Goal: Transaction & Acquisition: Purchase product/service

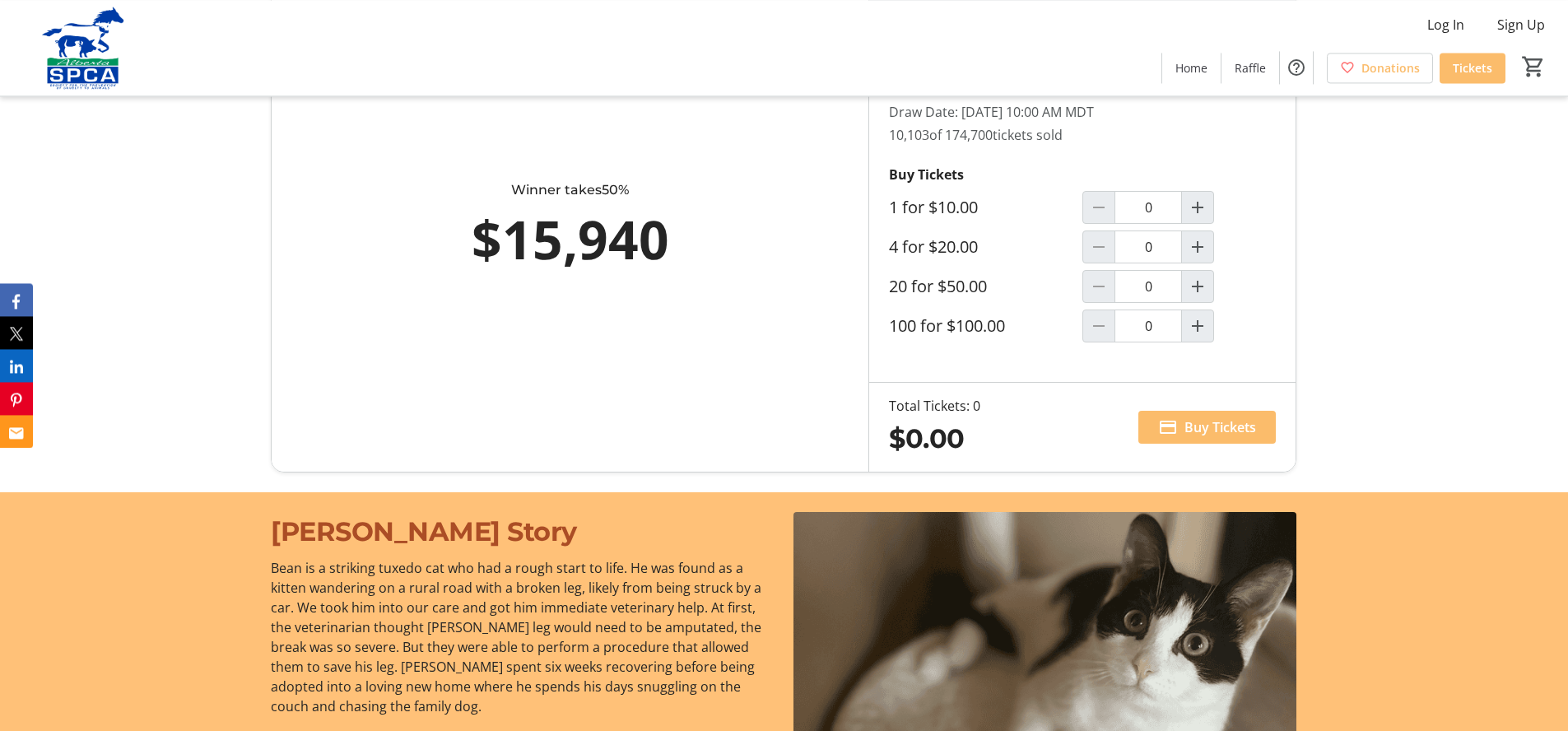
scroll to position [1093, 0]
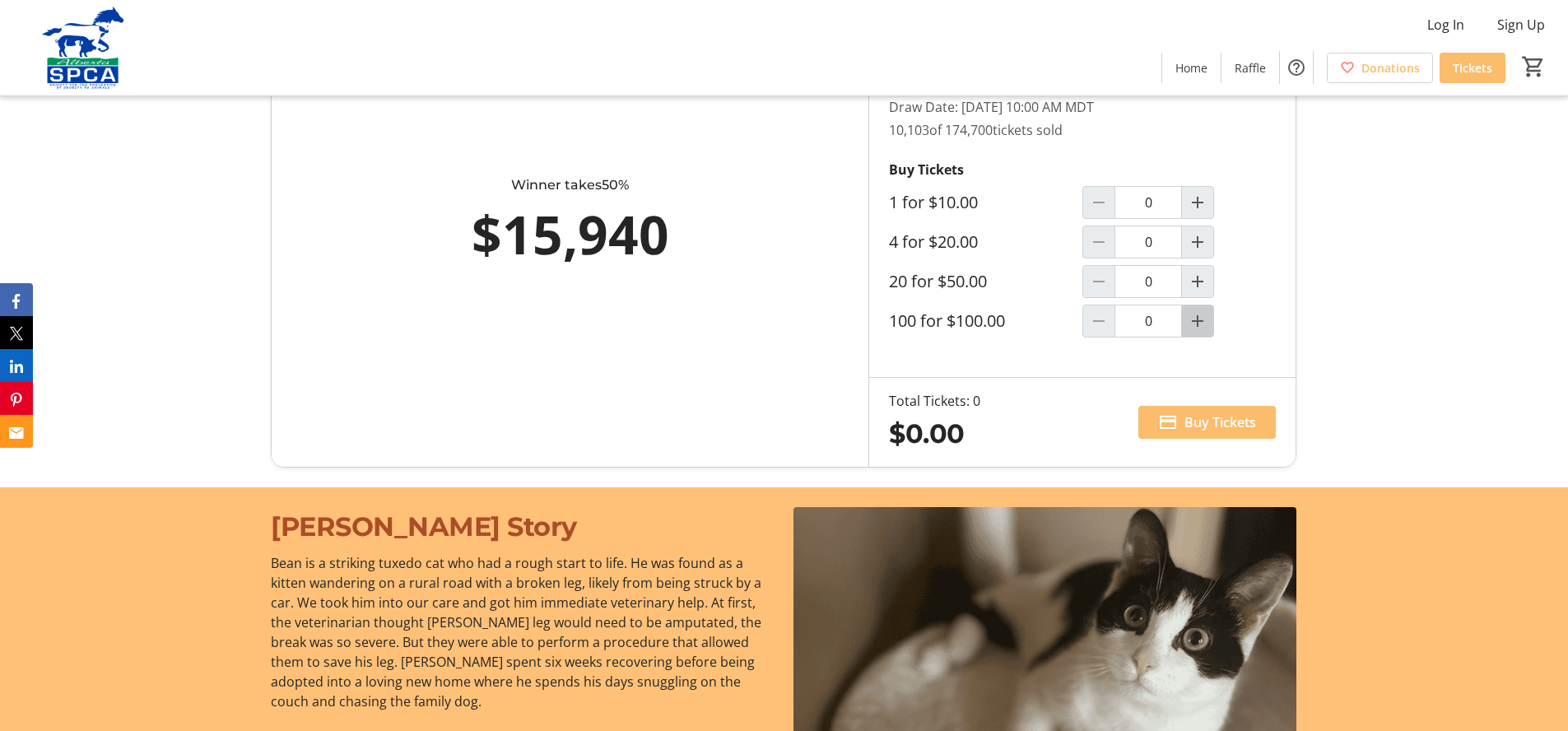
click at [1197, 329] on mat-icon "Increment by one" at bounding box center [1197, 321] width 20 height 20
type input "1"
click at [1200, 432] on span "Buy Tickets" at bounding box center [1220, 423] width 72 height 20
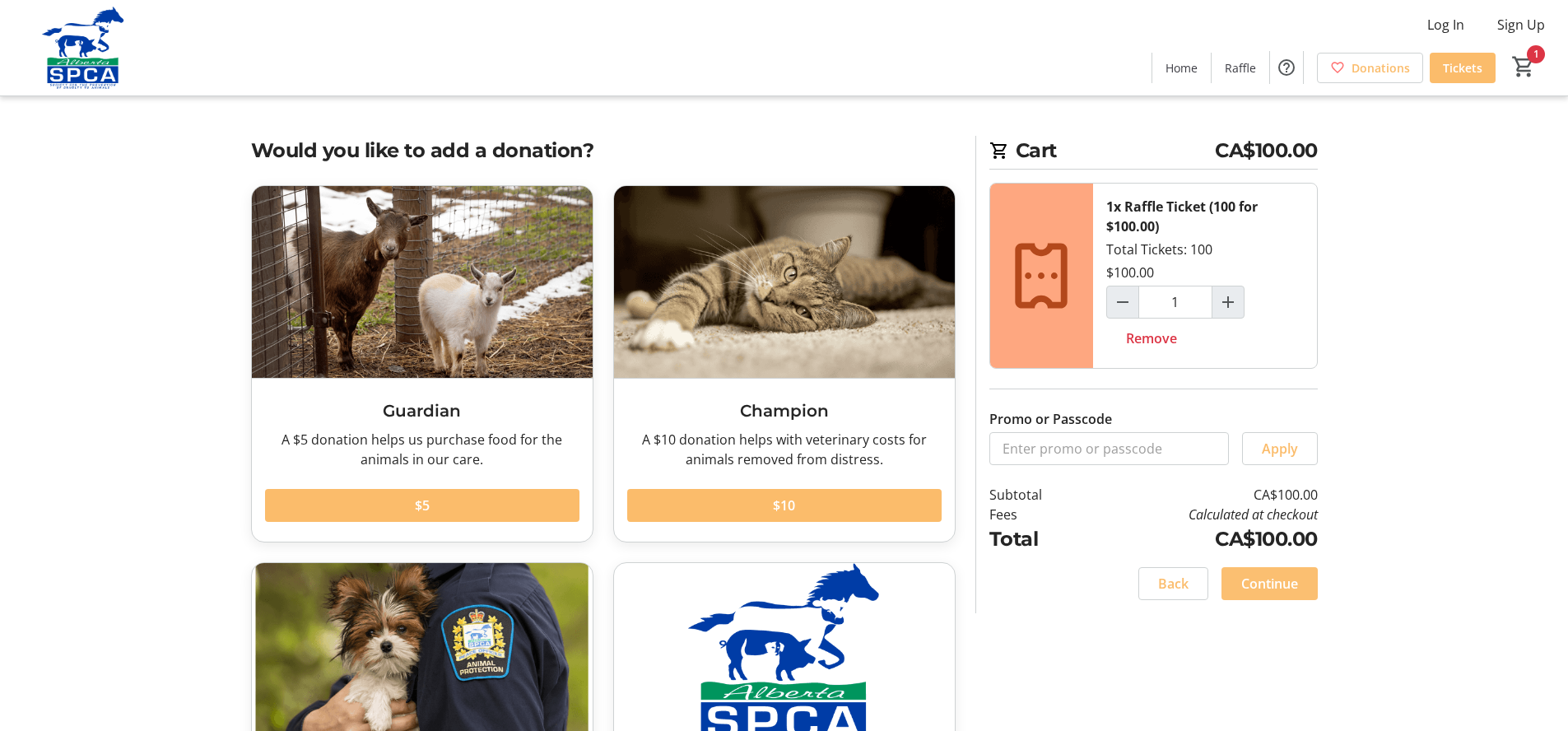
click at [1266, 579] on span "Continue" at bounding box center [1269, 583] width 57 height 20
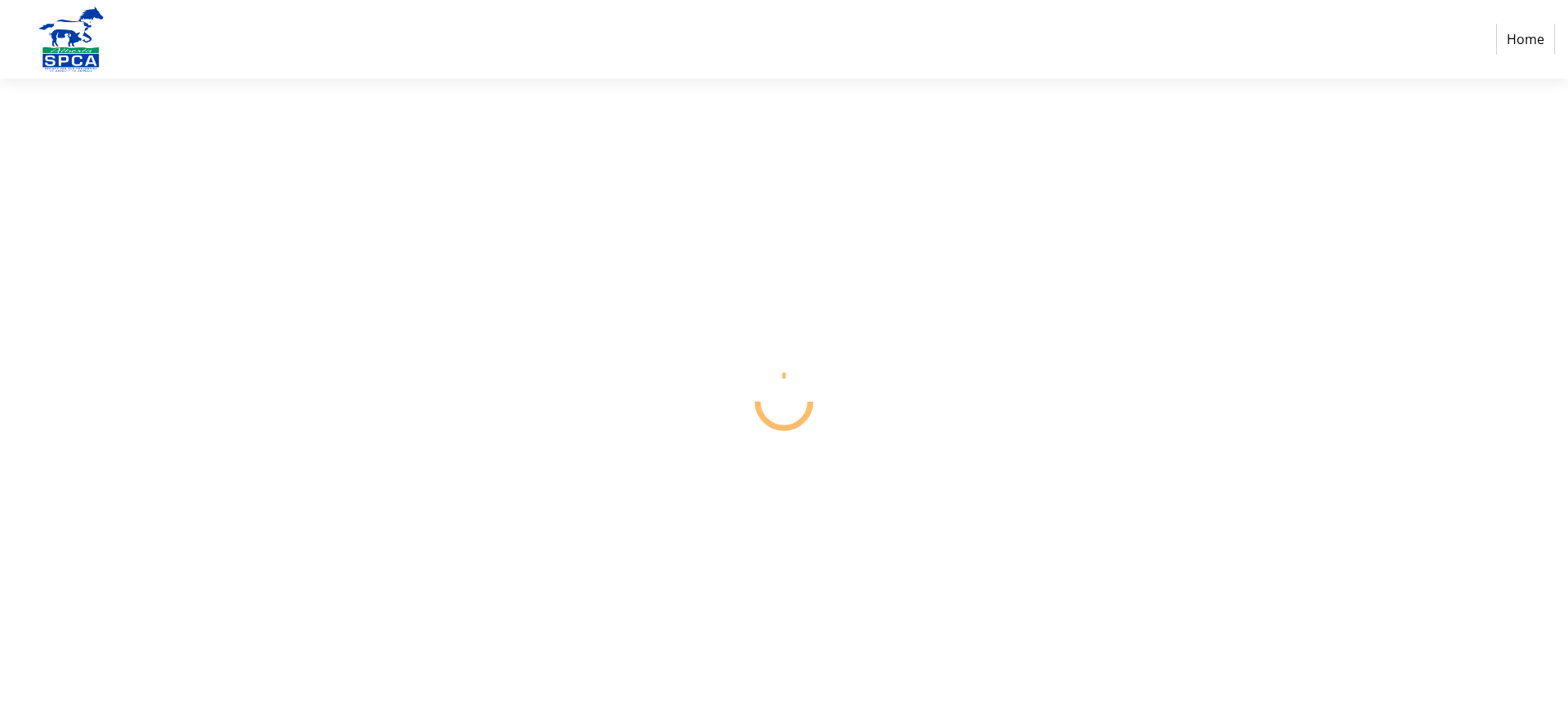
select select "CA"
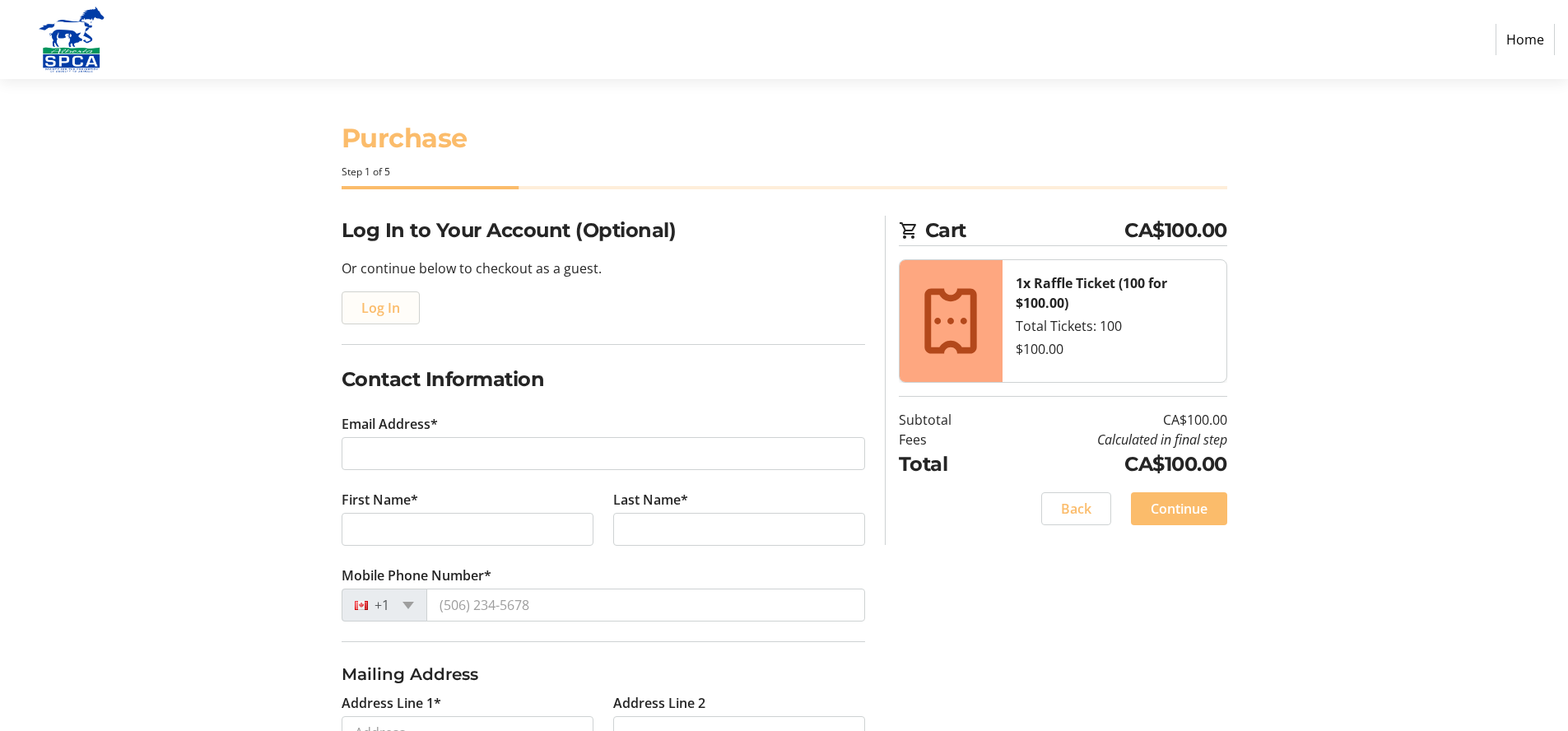
click at [377, 313] on span "Log In" at bounding box center [380, 308] width 39 height 20
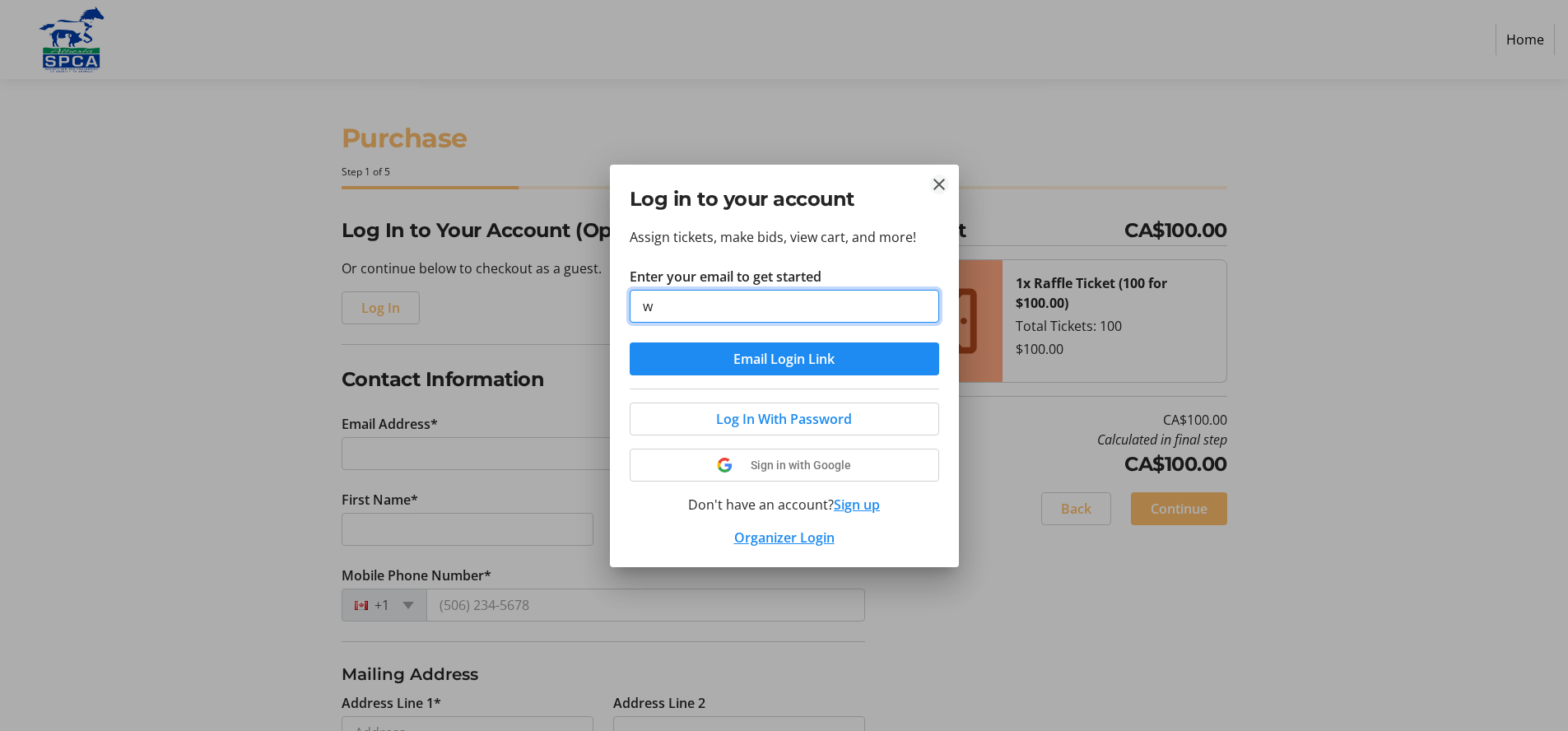
type input "w"
click at [941, 184] on button "Close" at bounding box center [939, 184] width 20 height 20
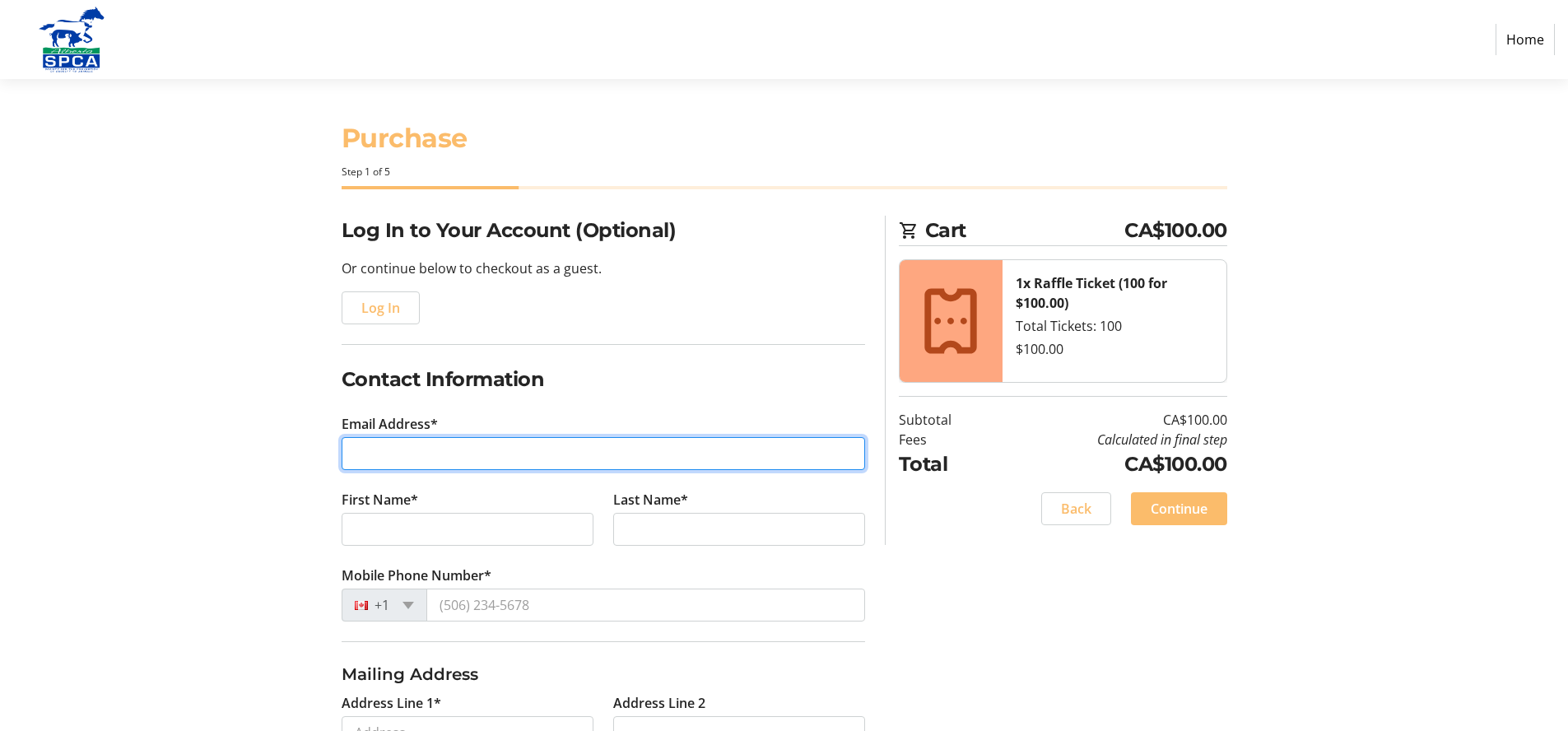
click at [363, 458] on input "Email Address*" at bounding box center [603, 453] width 523 height 33
type input "[EMAIL_ADDRESS][PERSON_NAME][DOMAIN_NAME]"
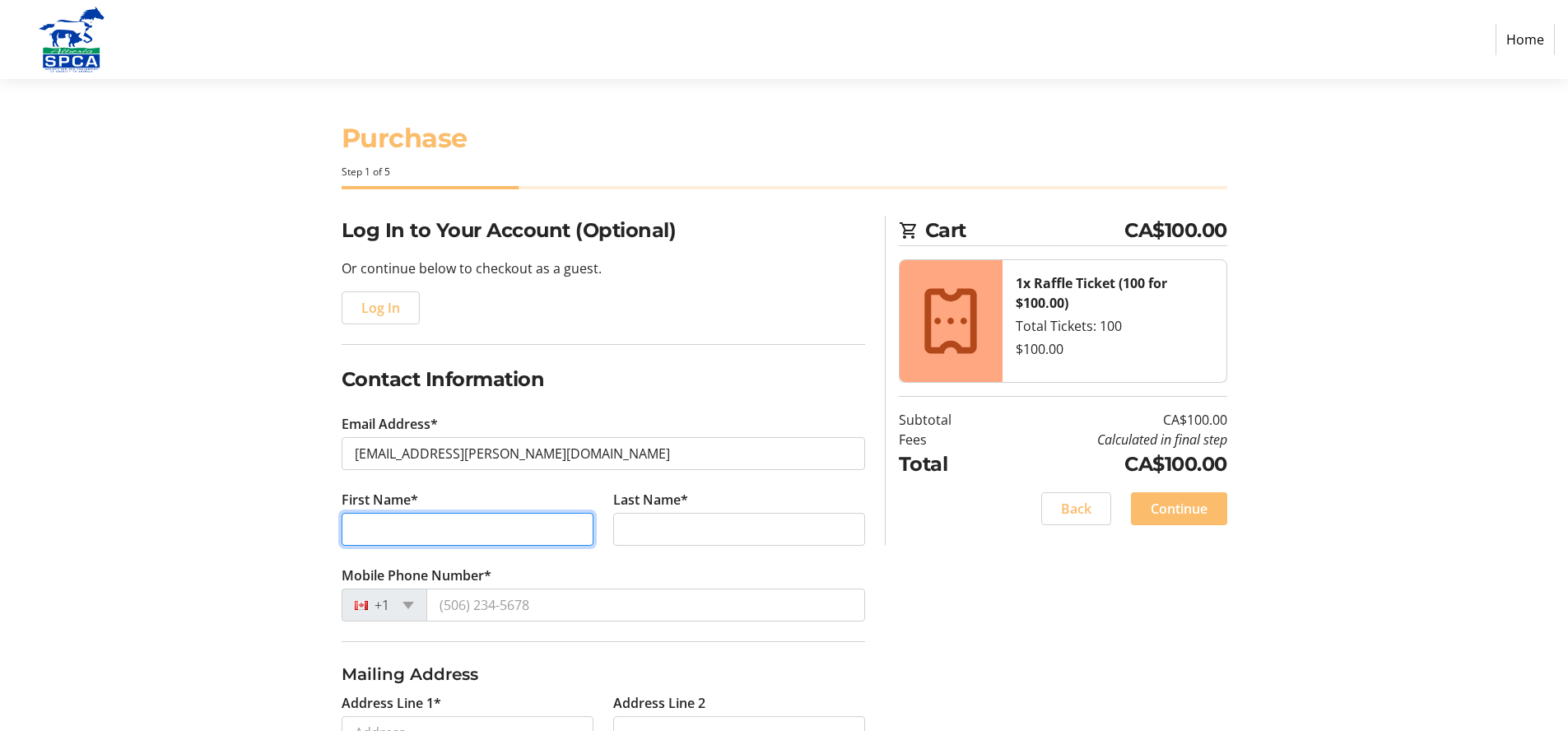
type input "[PERSON_NAME]"
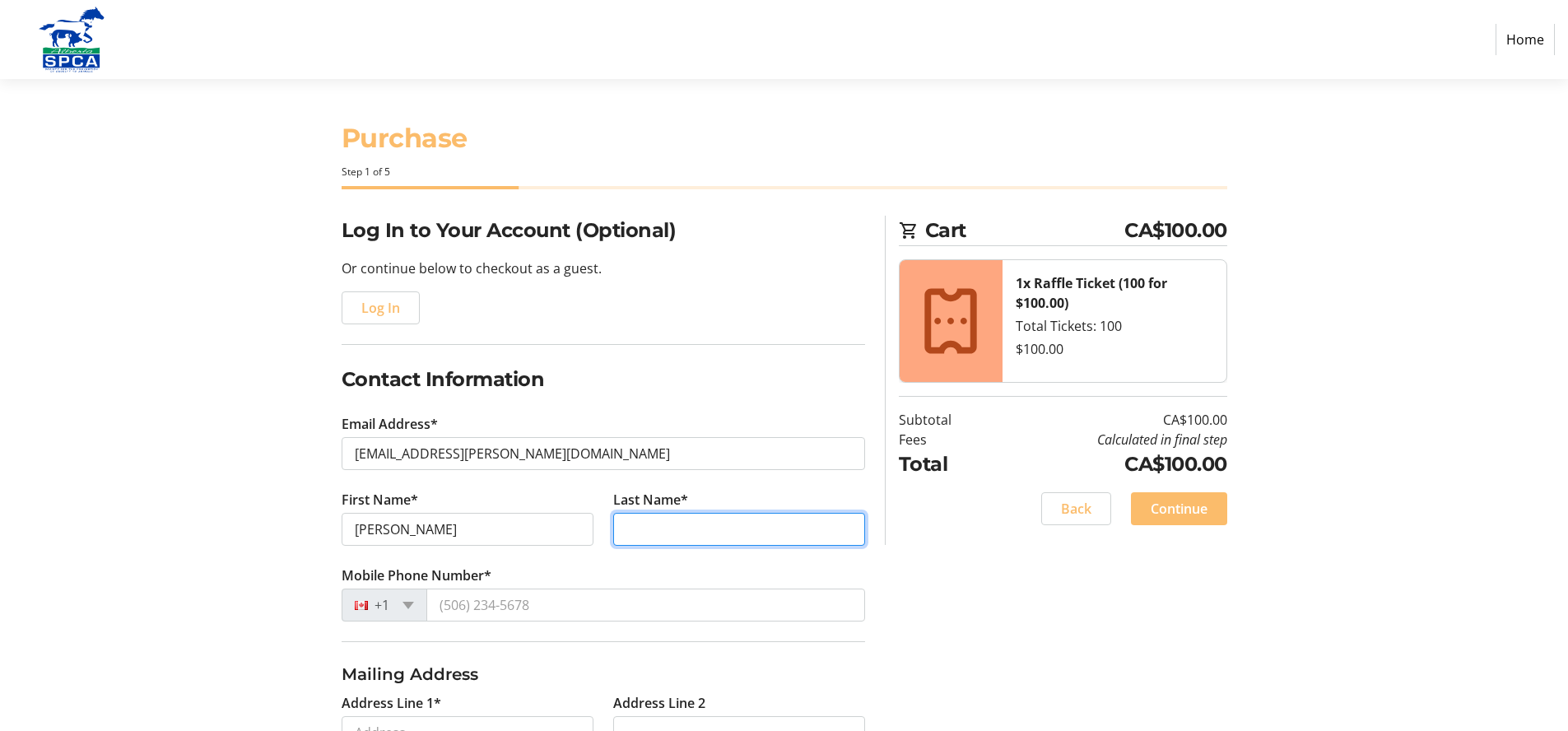
type input "Krecsy"
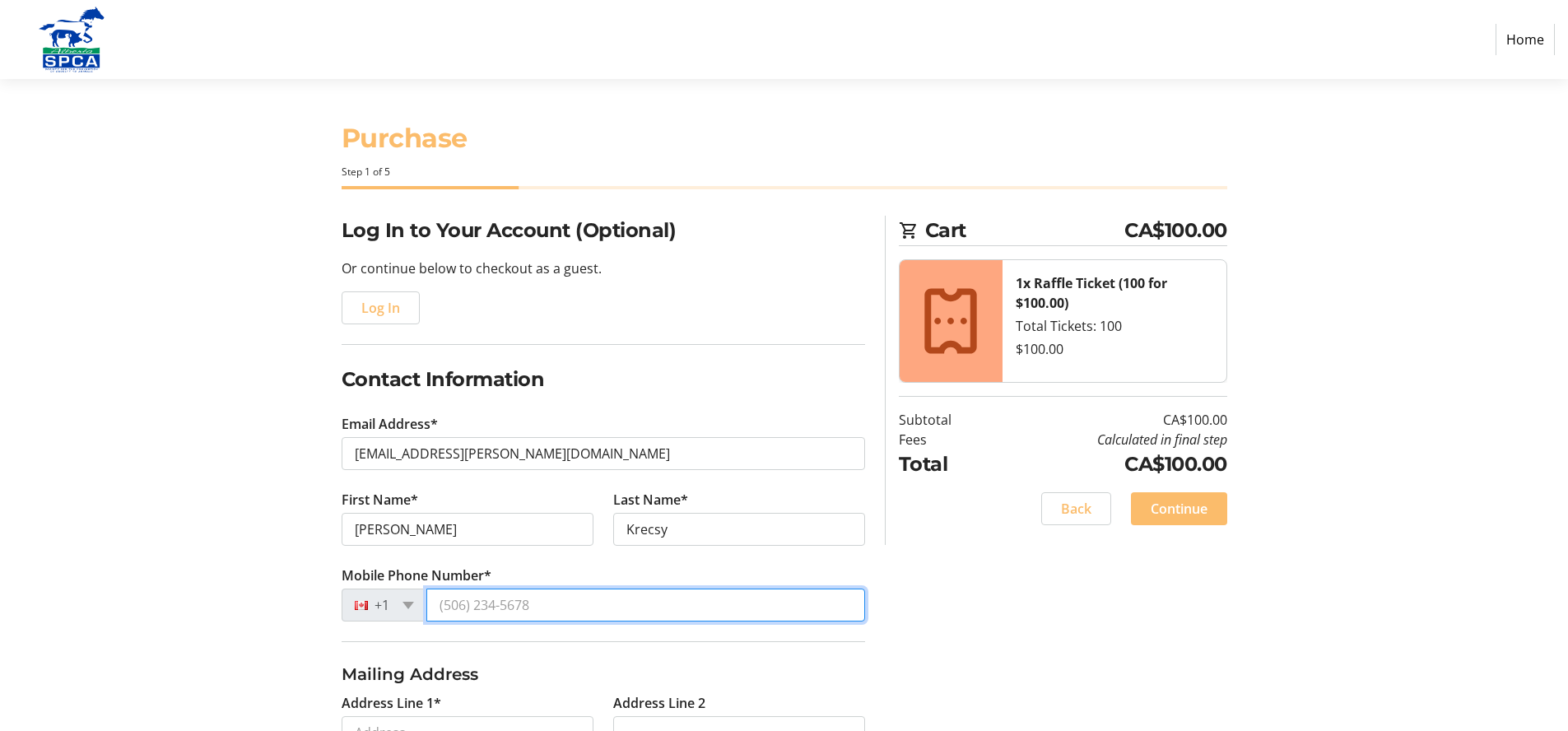
type input "[PHONE_NUMBER]"
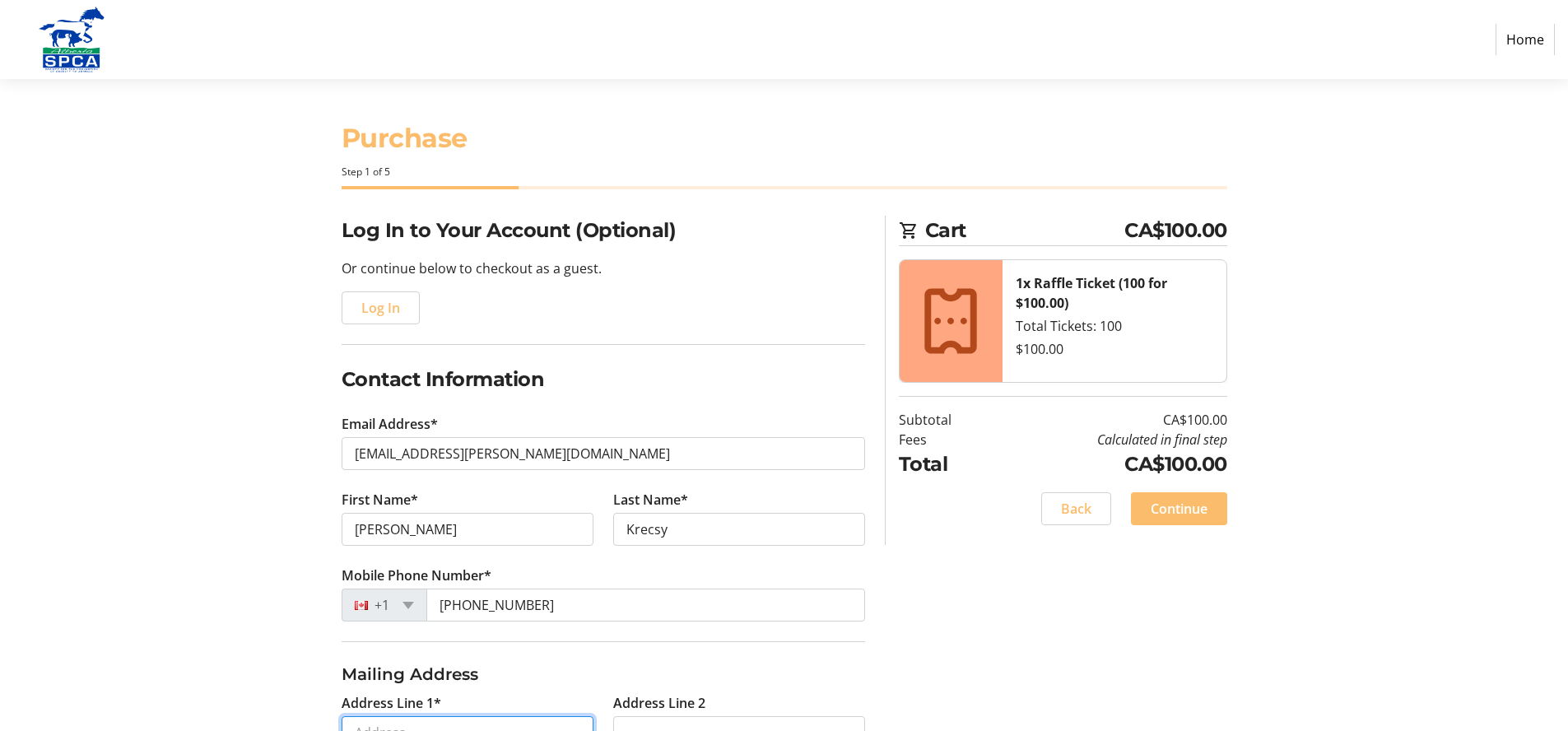
type input "[STREET_ADDRESS][PERSON_NAME]"
type input "St. [PERSON_NAME]"
select select "AB"
type input "T8N 2V3"
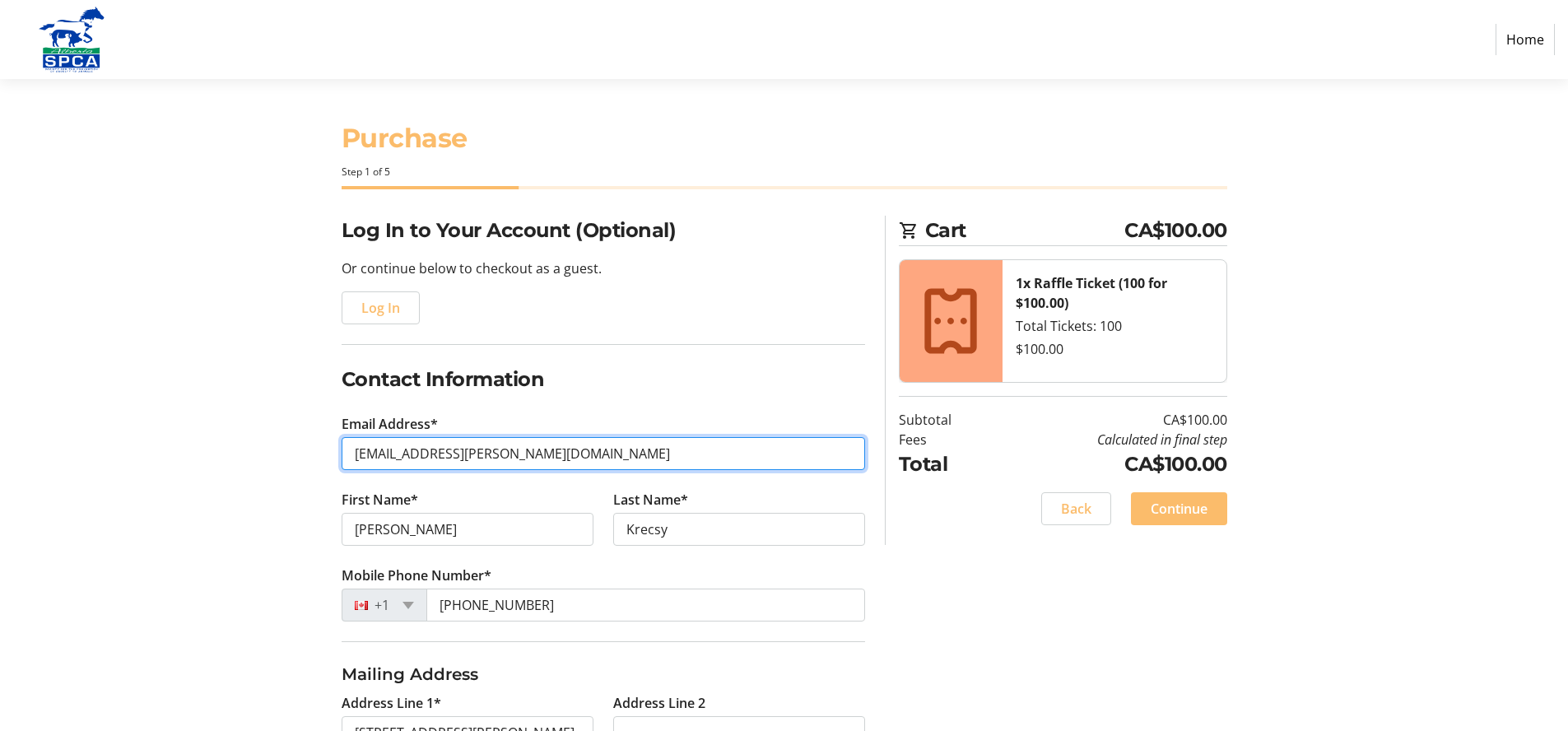
type input "[PHONE_NUMBER]"
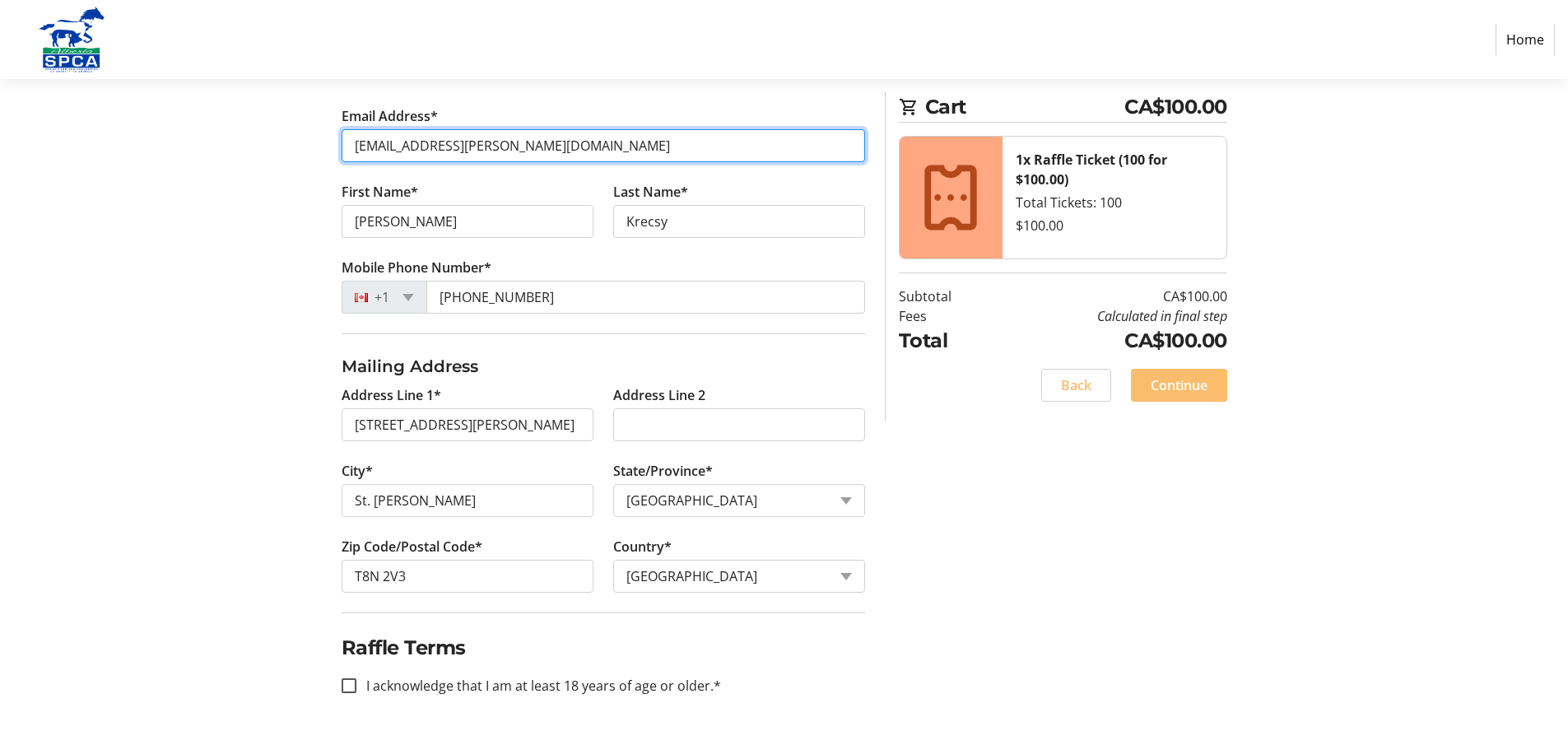
scroll to position [312, 0]
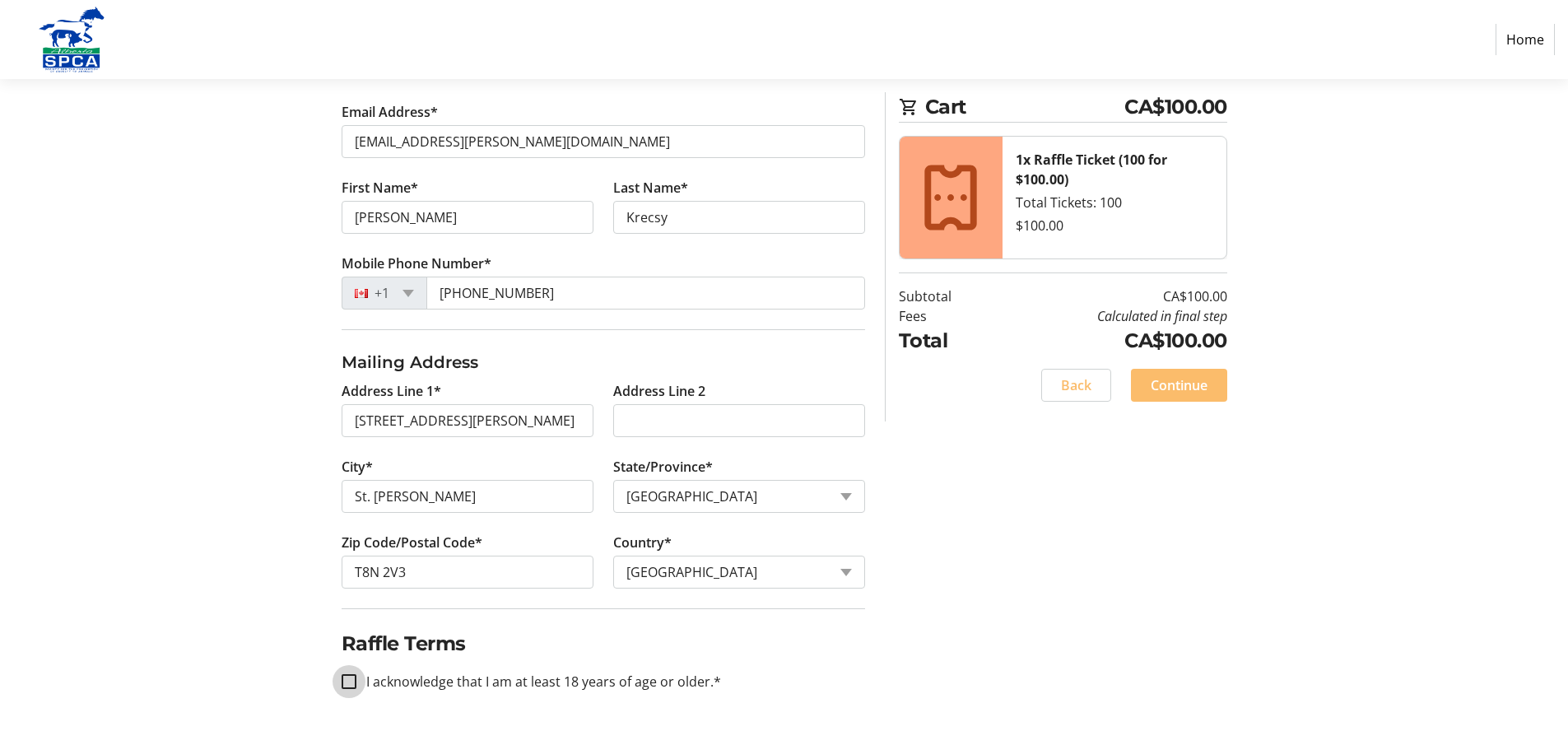
click at [347, 683] on input "I acknowledge that I am at least 18 years of age or older.*" at bounding box center [349, 681] width 15 height 15
checkbox input "true"
click at [1167, 385] on span "Continue" at bounding box center [1178, 385] width 57 height 20
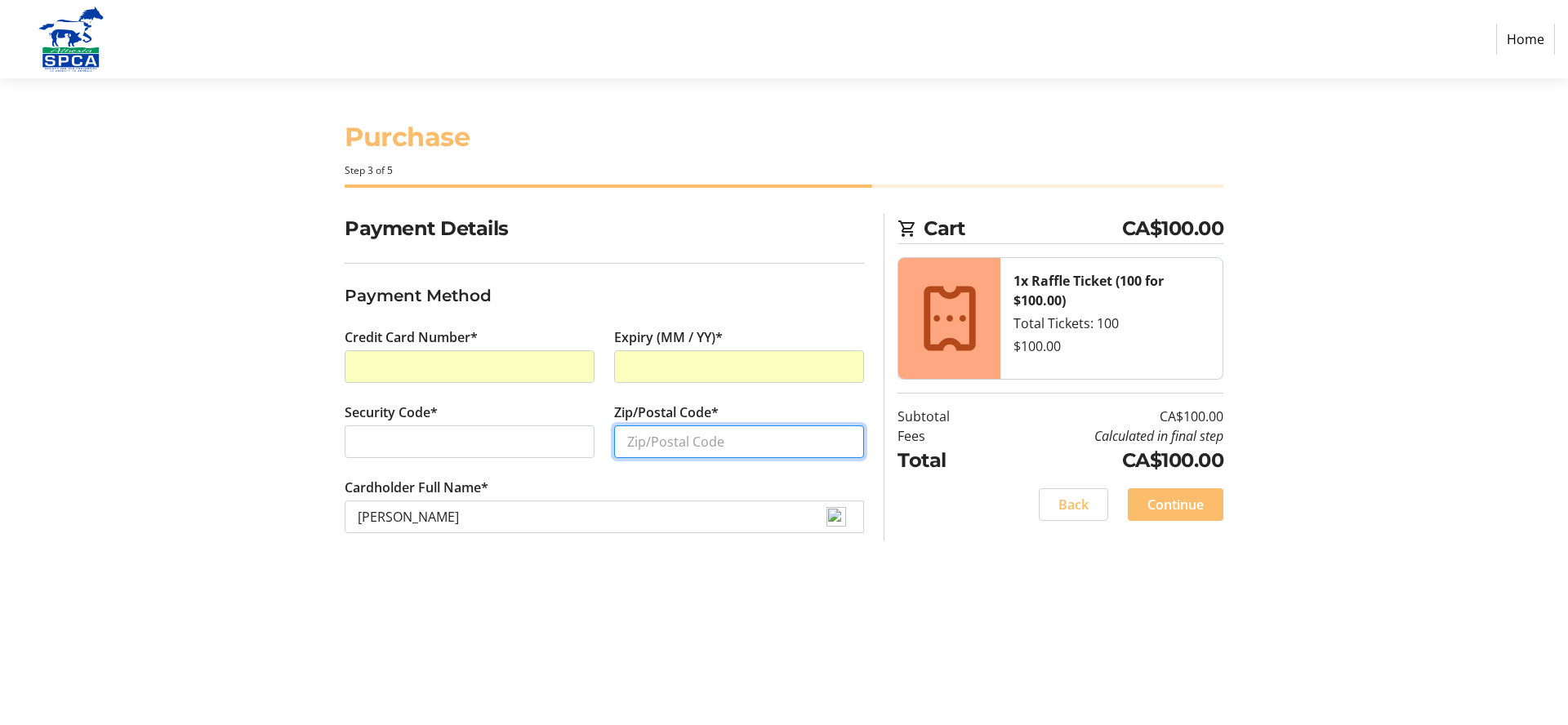
click at [634, 444] on input "Zip/Postal Code*" at bounding box center [739, 441] width 250 height 33
type input "T8N 2V3"
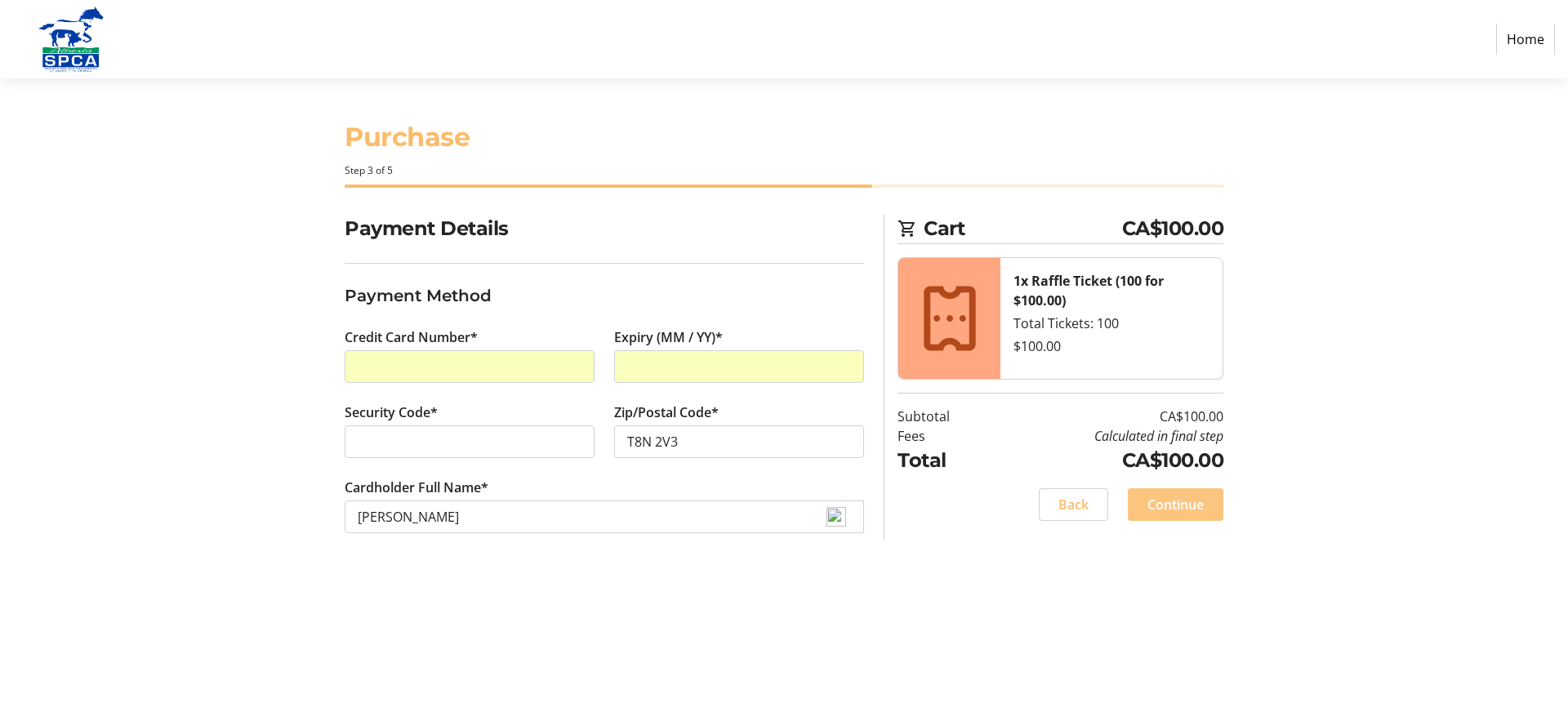
click at [1153, 502] on span "Continue" at bounding box center [1175, 504] width 56 height 20
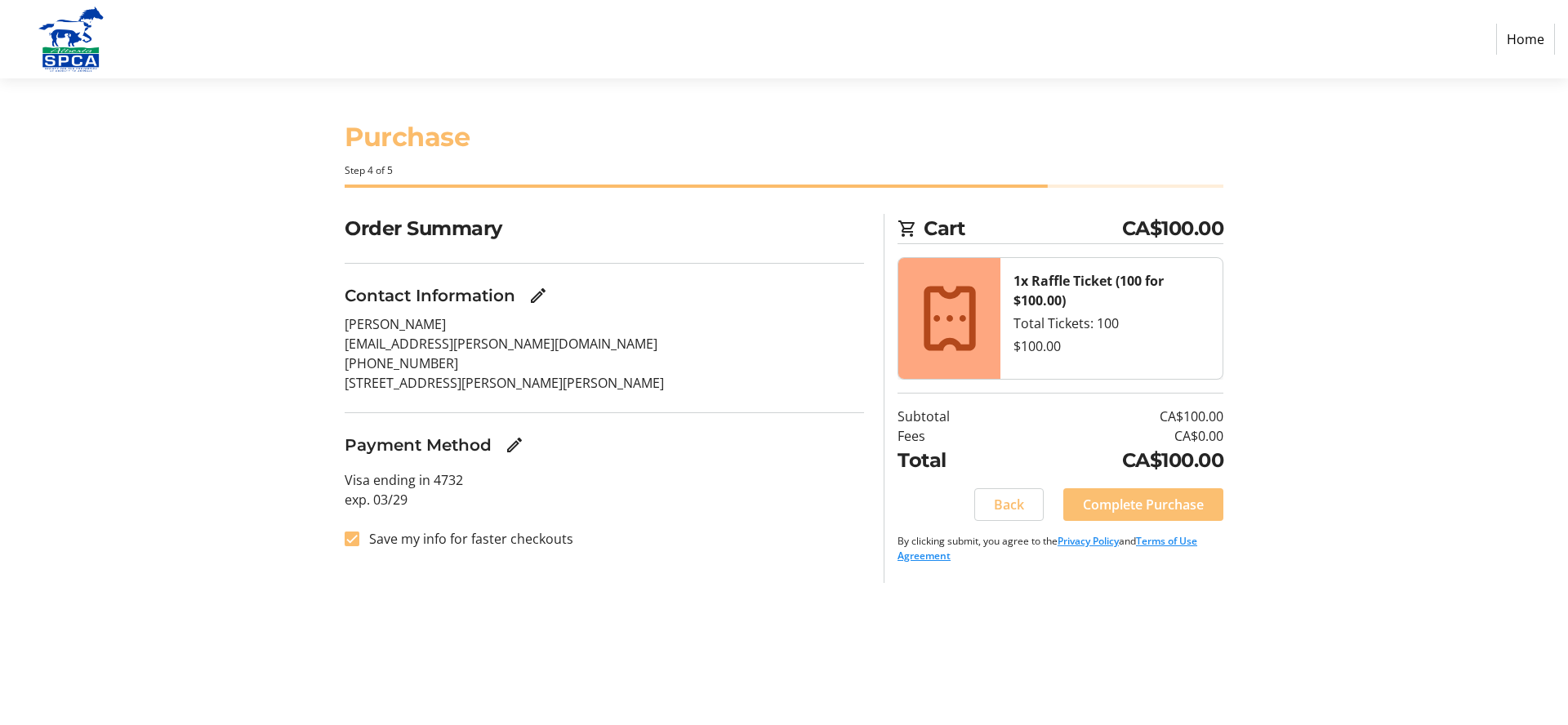
click at [1109, 513] on span "Complete Purchase" at bounding box center [1144, 504] width 121 height 20
